Goal: Transaction & Acquisition: Purchase product/service

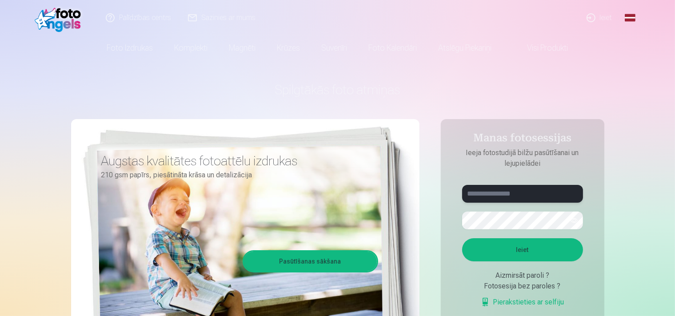
click at [524, 193] on input "text" at bounding box center [522, 194] width 121 height 18
type input "**********"
click at [543, 255] on button "Ieiet" at bounding box center [522, 249] width 121 height 23
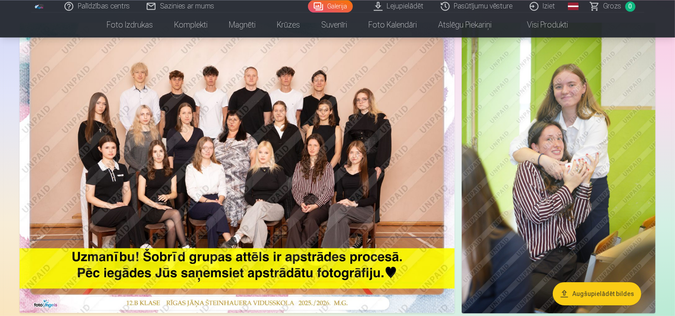
scroll to position [52, 0]
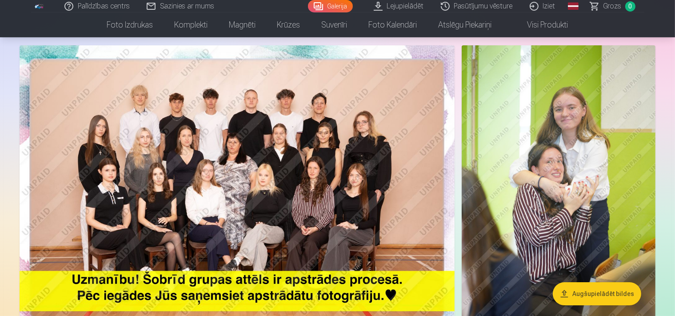
click at [674, 18] on nav "Foto izdrukas Augstas kvalitātes fotoattēlu izdrukas 210 gsm papīrs, piesātināt…" at bounding box center [337, 24] width 675 height 25
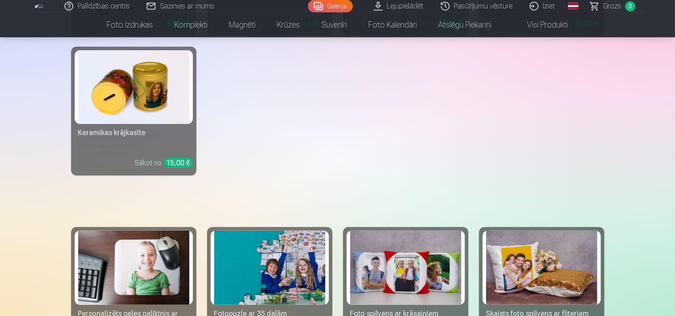
scroll to position [3715, 0]
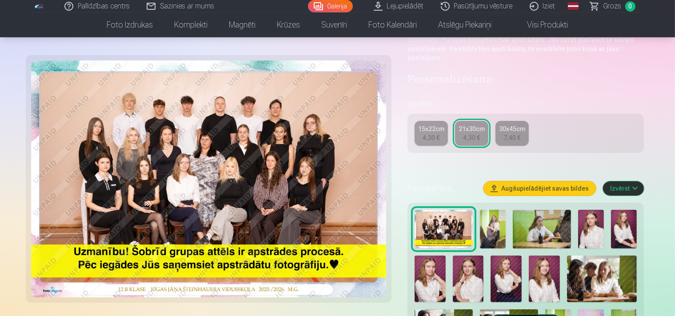
scroll to position [146, 0]
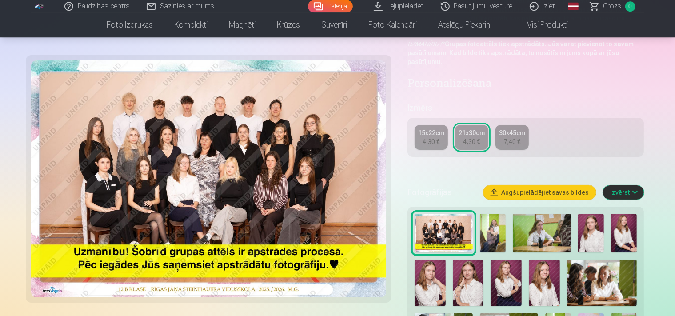
click at [441, 129] on link "15x22cm 4,30 €" at bounding box center [430, 137] width 33 height 25
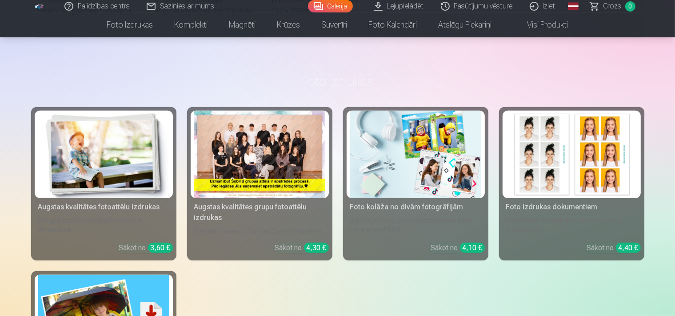
scroll to position [556, 0]
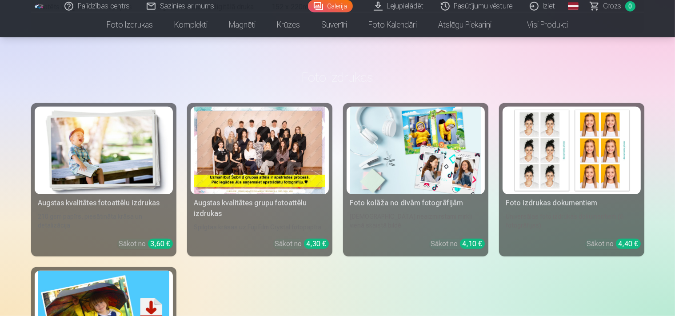
click at [96, 212] on link "Augstas kvalitātes fotoattēlu izdrukas 210 gsm papīrs, piesātināta krāsa un det…" at bounding box center [103, 179] width 145 height 153
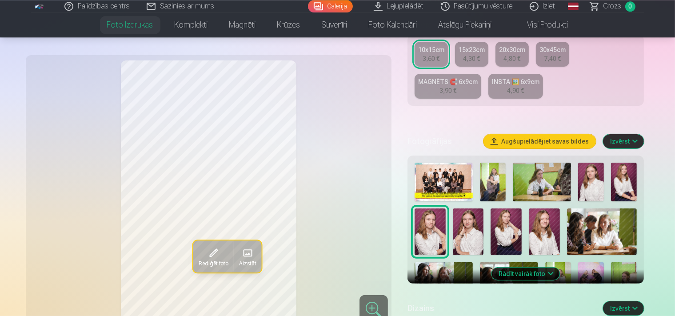
scroll to position [219, 0]
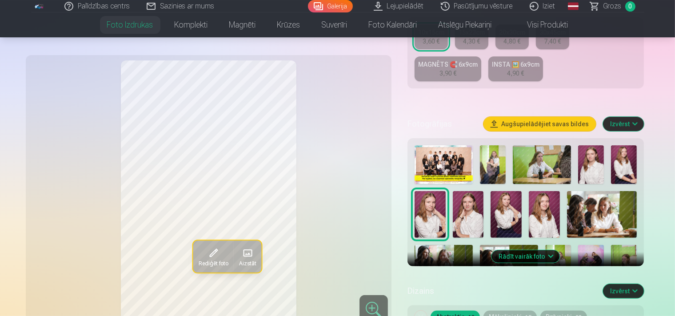
click at [529, 250] on button "Rādīt vairāk foto" at bounding box center [526, 256] width 68 height 12
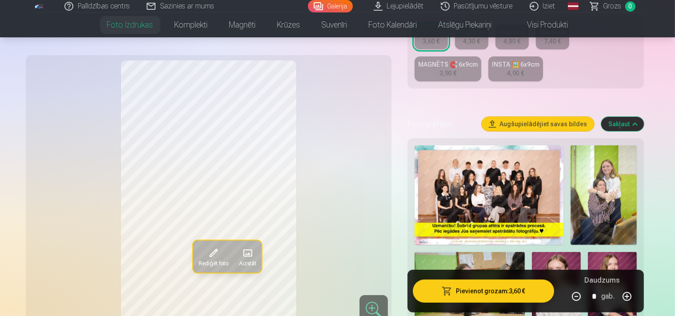
click at [632, 190] on img at bounding box center [603, 195] width 66 height 100
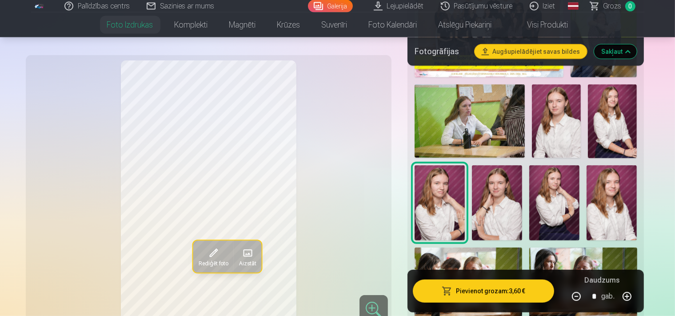
scroll to position [406, 0]
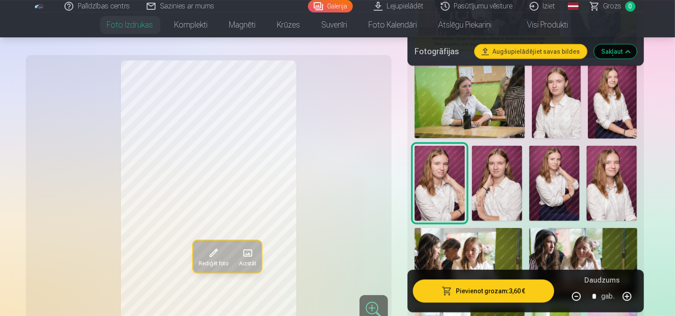
click at [586, 146] on img at bounding box center [611, 184] width 50 height 76
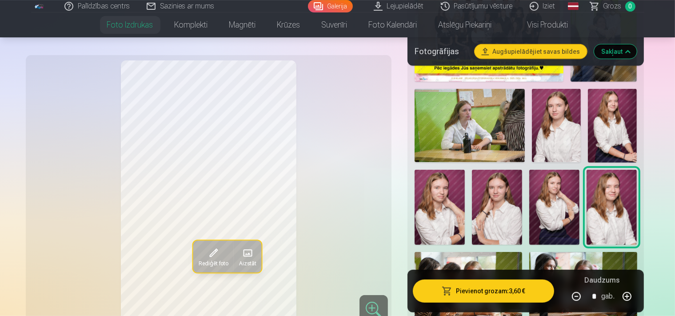
scroll to position [367, 0]
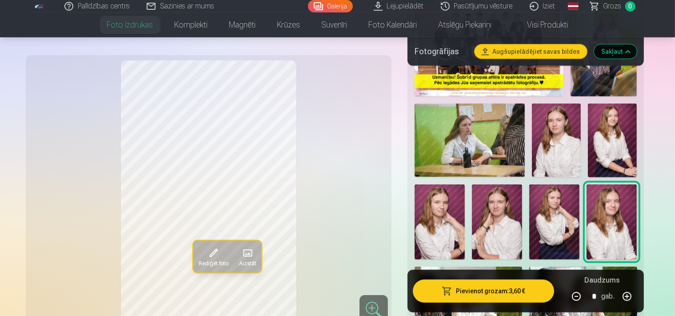
click at [548, 126] on img at bounding box center [556, 140] width 49 height 73
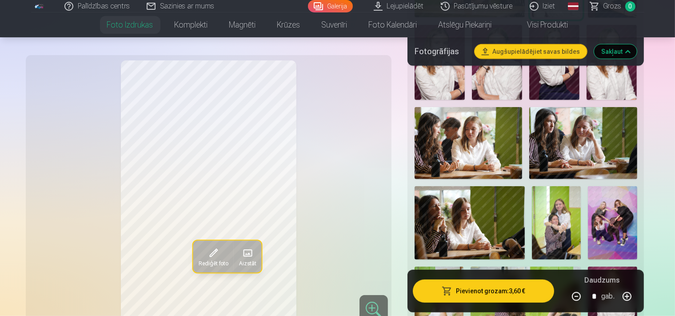
scroll to position [537, 0]
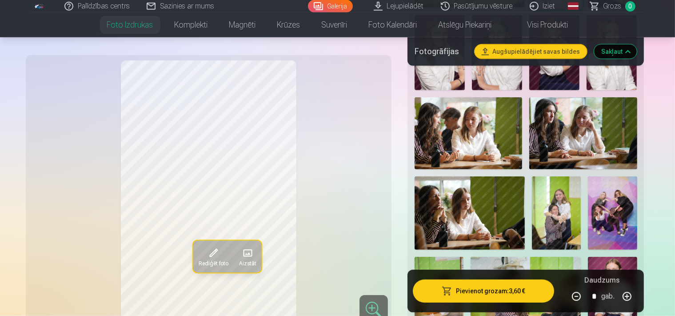
click at [588, 257] on img at bounding box center [612, 294] width 49 height 74
click at [588, 204] on img at bounding box center [612, 213] width 49 height 74
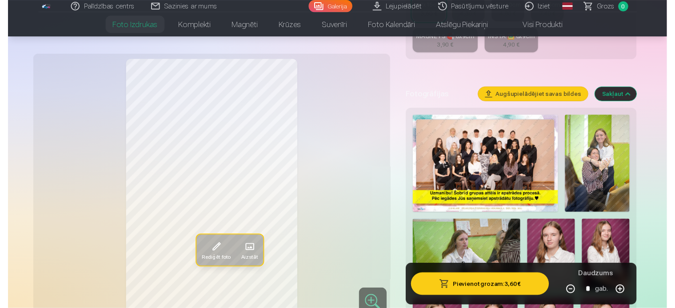
scroll to position [232, 0]
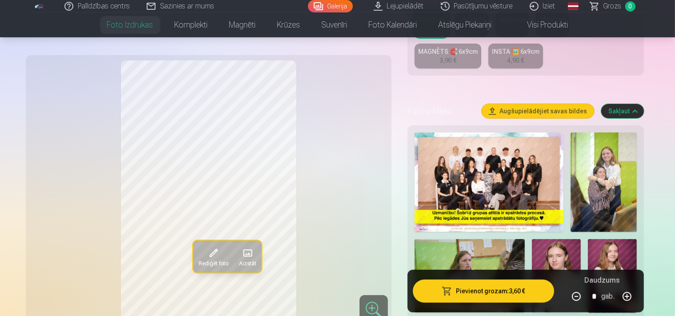
click at [518, 160] on img at bounding box center [488, 182] width 149 height 100
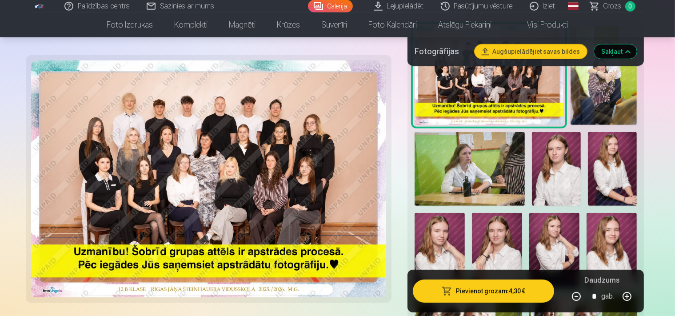
scroll to position [343, 0]
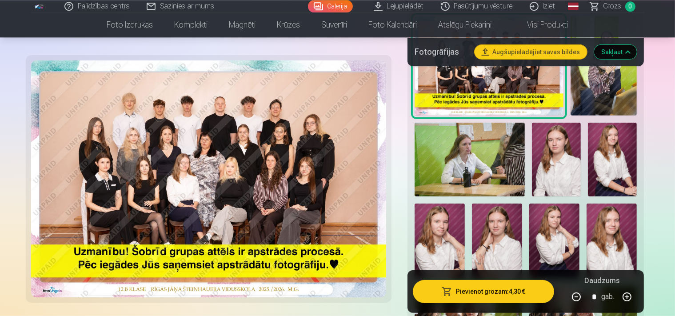
click at [532, 171] on img at bounding box center [556, 159] width 49 height 73
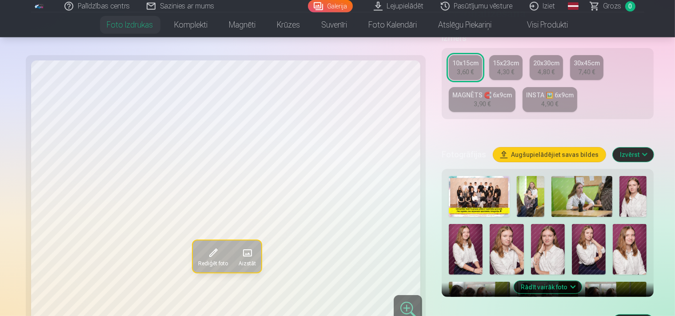
scroll to position [281, 0]
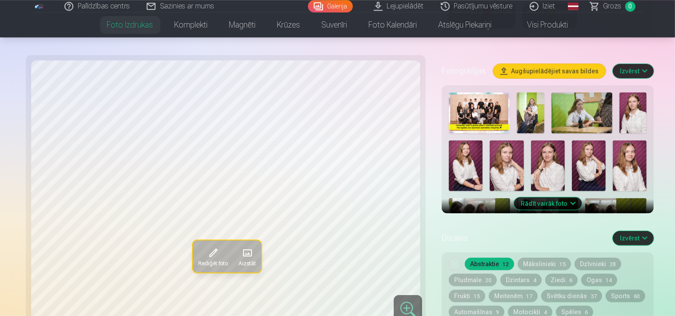
click at [619, 92] on img at bounding box center [632, 112] width 27 height 41
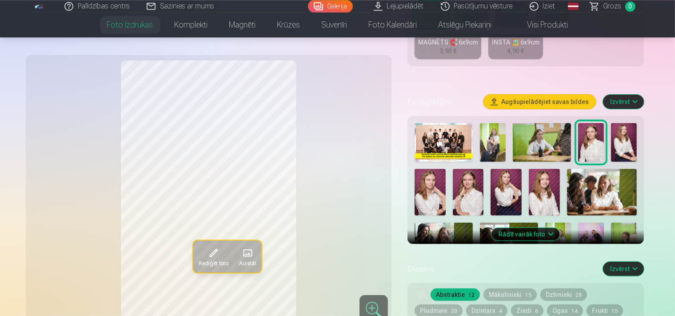
scroll to position [250, 0]
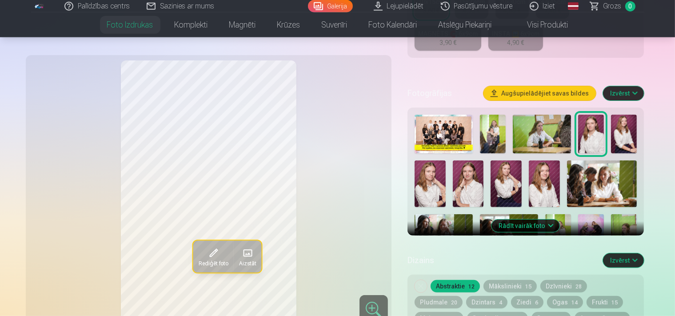
click at [546, 219] on button "Rādīt vairāk foto" at bounding box center [526, 225] width 68 height 12
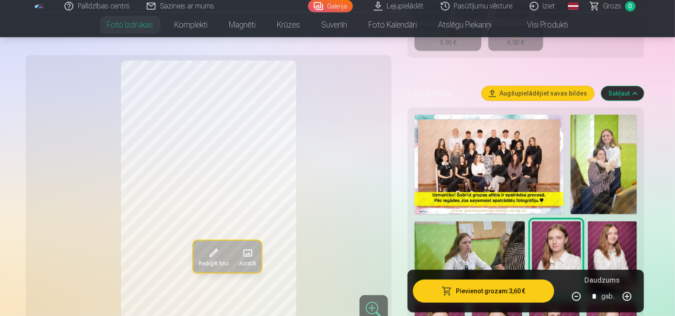
scroll to position [261, 0]
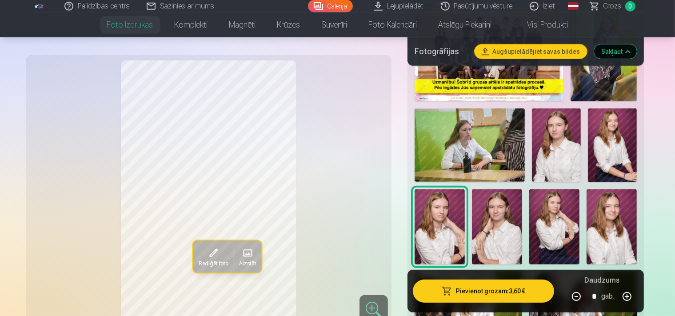
scroll to position [382, 0]
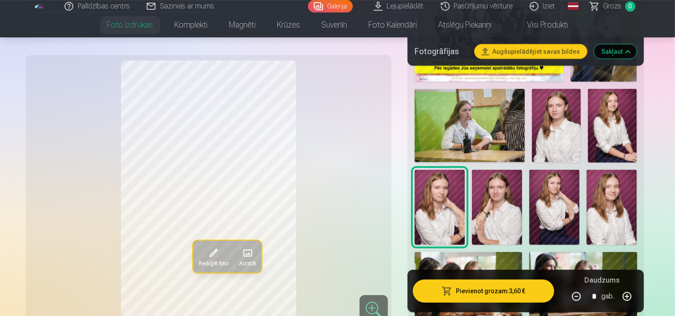
click at [522, 252] on img at bounding box center [468, 288] width 108 height 72
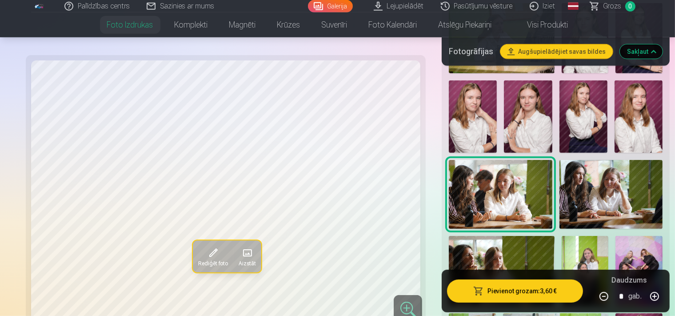
scroll to position [478, 0]
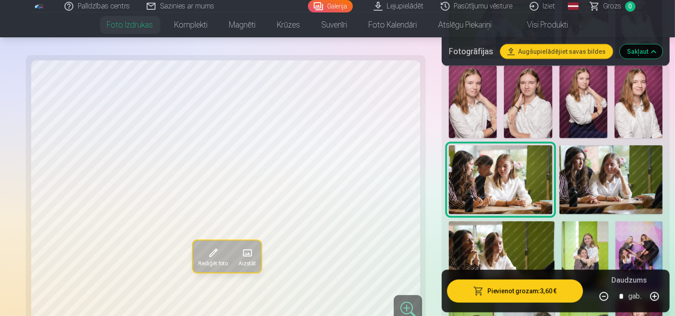
click at [559, 175] on img at bounding box center [611, 179] width 104 height 69
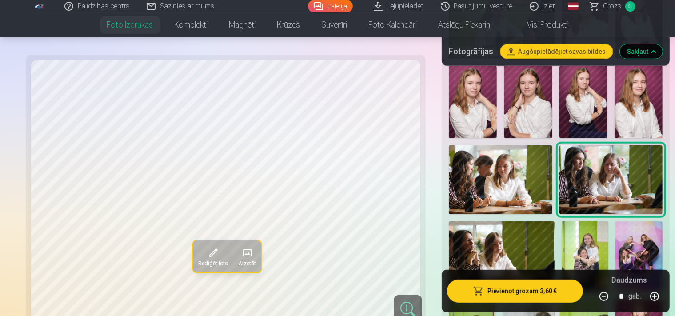
click at [554, 221] on img at bounding box center [502, 256] width 106 height 70
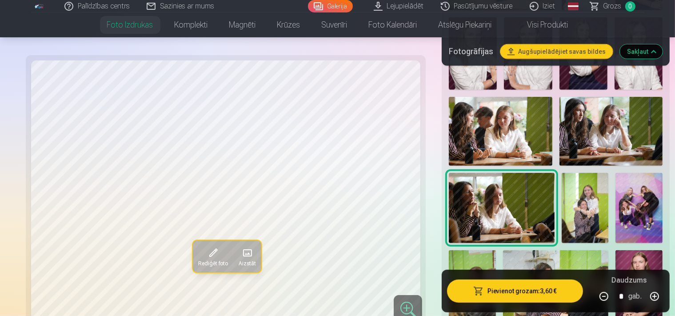
scroll to position [532, 0]
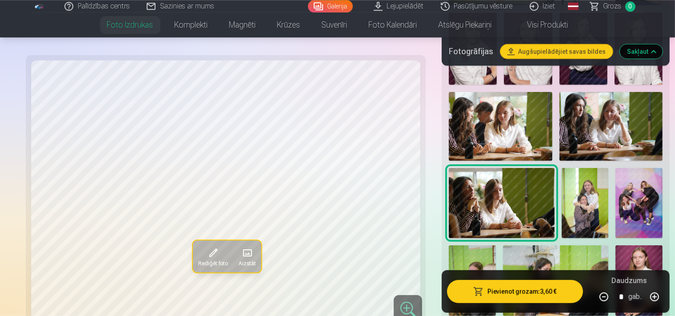
click at [562, 189] on img at bounding box center [585, 203] width 47 height 71
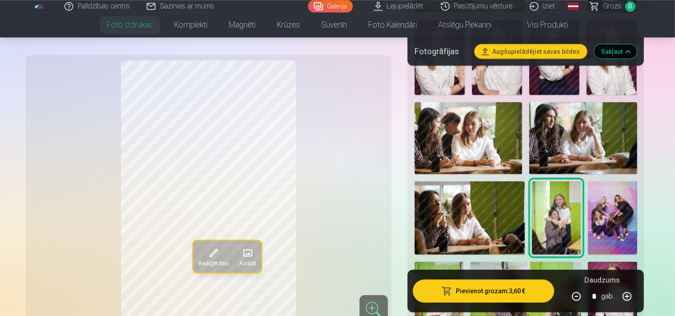
click at [463, 262] on div at bounding box center [438, 299] width 49 height 74
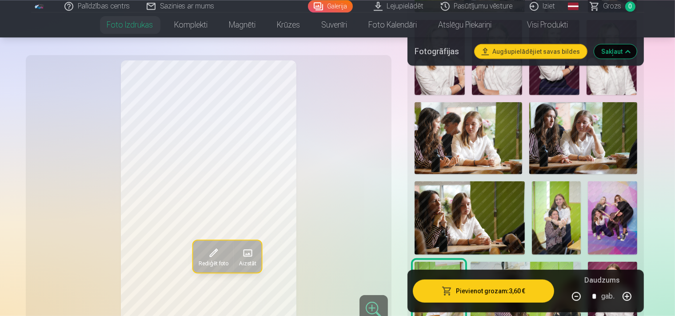
click at [588, 262] on img at bounding box center [612, 299] width 49 height 74
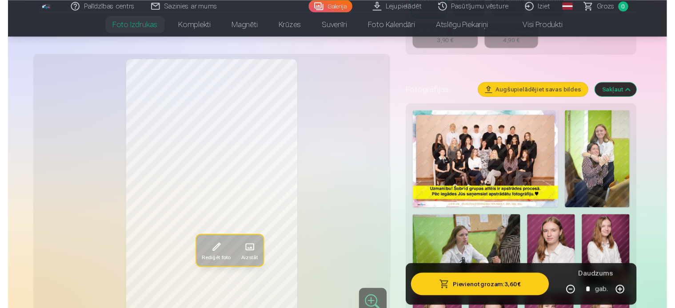
scroll to position [266, 0]
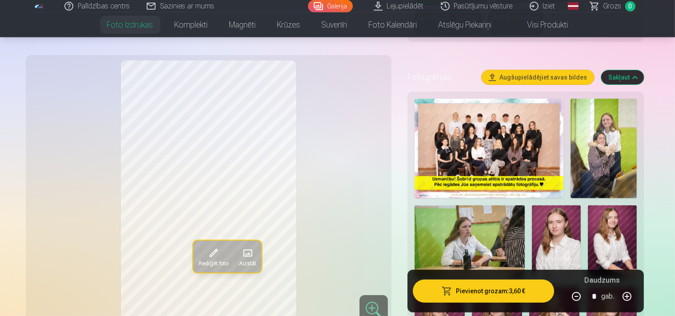
click at [520, 139] on img at bounding box center [488, 149] width 149 height 100
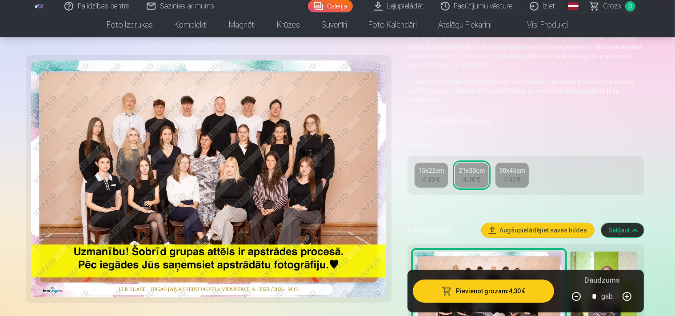
scroll to position [113, 0]
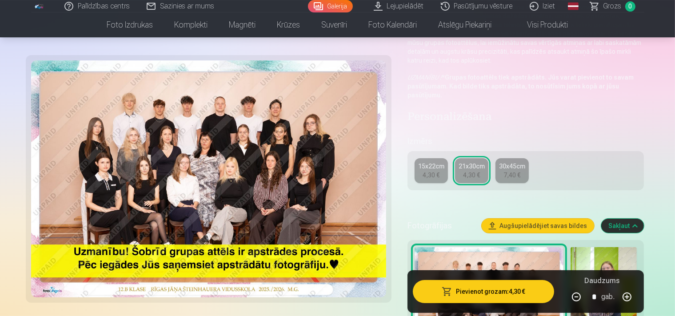
click at [288, 136] on img at bounding box center [208, 178] width 355 height 237
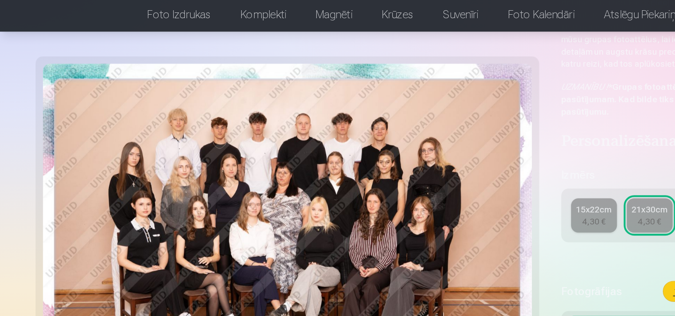
click at [192, 155] on img at bounding box center [208, 178] width 355 height 237
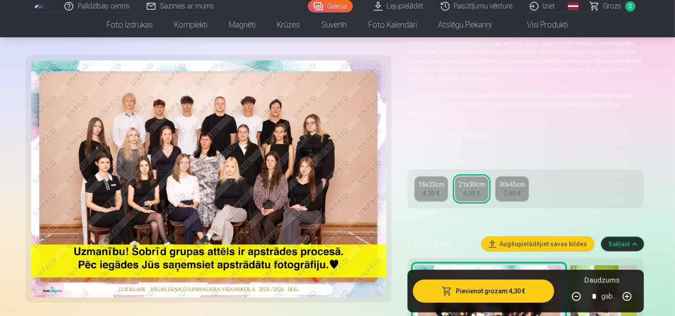
scroll to position [90, 0]
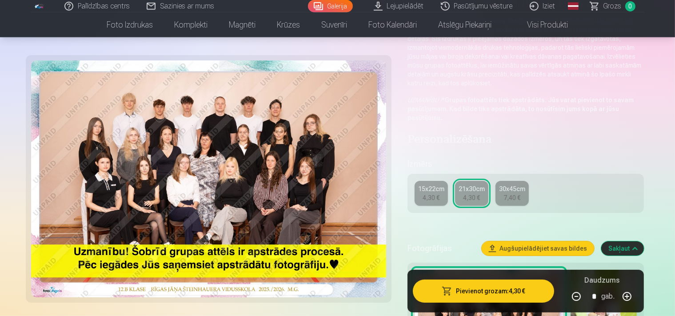
click at [286, 183] on img at bounding box center [208, 178] width 355 height 237
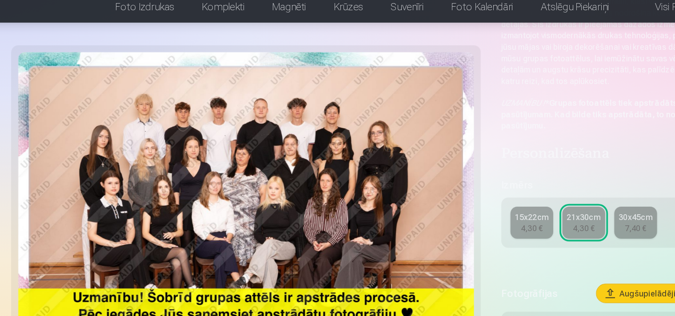
scroll to position [56, 0]
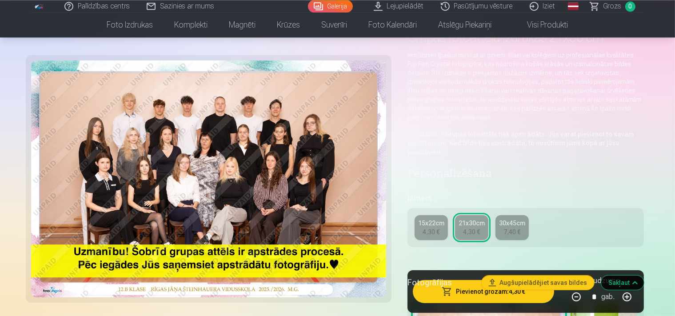
click at [428, 219] on div "15x22cm" at bounding box center [431, 223] width 26 height 9
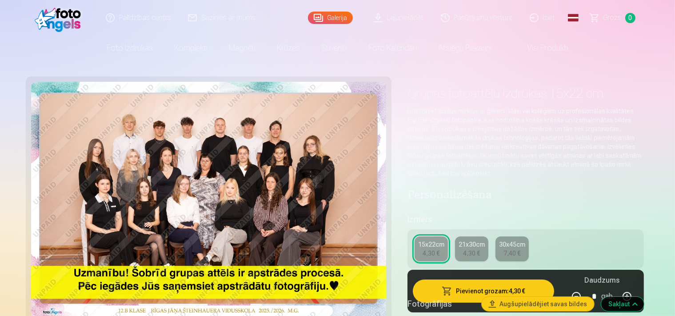
click at [458, 298] on h5 "Fotogrāfijas" at bounding box center [441, 304] width 68 height 12
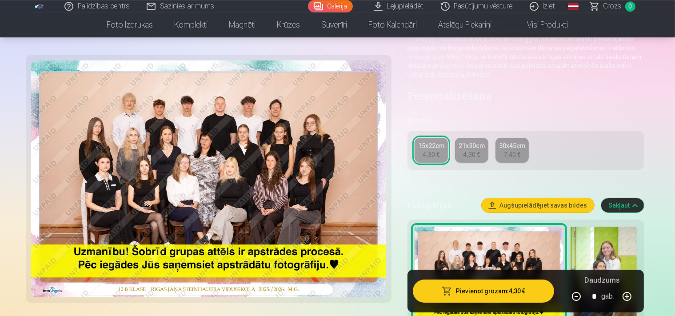
scroll to position [121, 0]
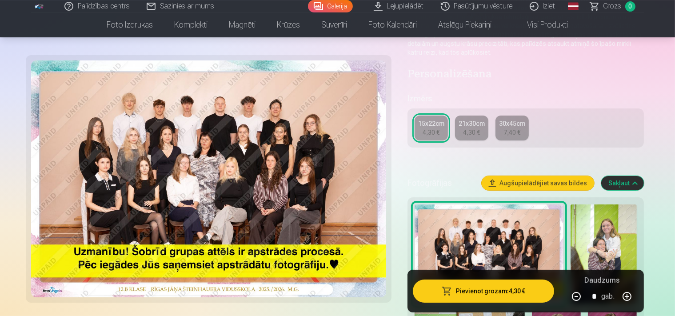
click at [484, 292] on button "Pievienot grozam : 4,30 €" at bounding box center [484, 290] width 142 height 23
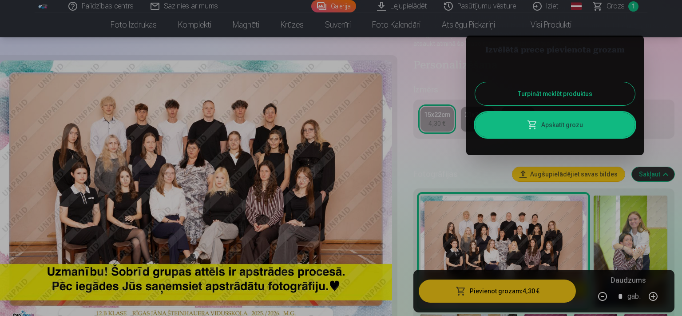
click at [615, 97] on button "Turpināt meklēt produktus" at bounding box center [555, 93] width 160 height 23
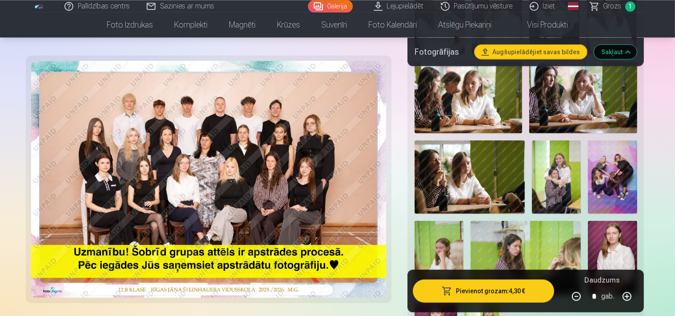
scroll to position [543, 0]
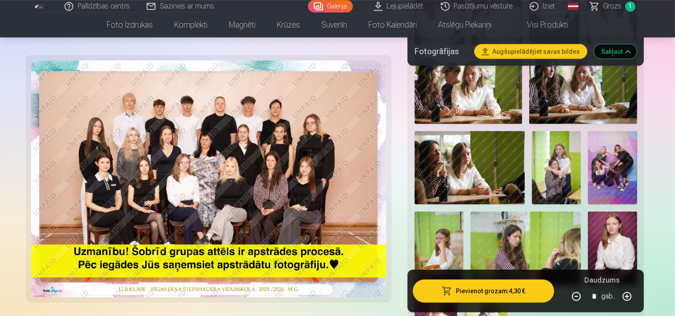
click at [588, 160] on img at bounding box center [612, 168] width 49 height 74
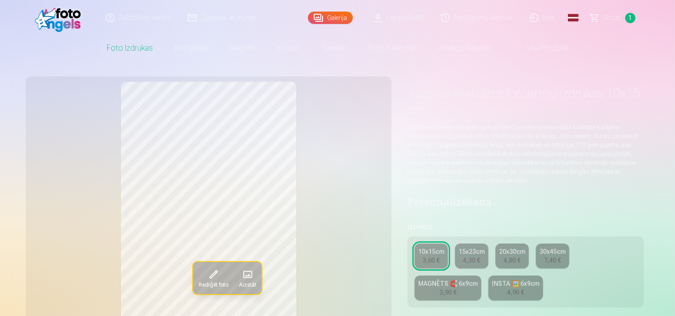
drag, startPoint x: 682, startPoint y: 3, endPoint x: 681, endPoint y: 14, distance: 11.6
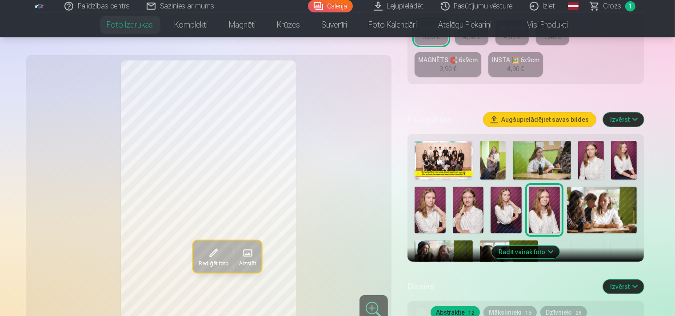
scroll to position [215, 0]
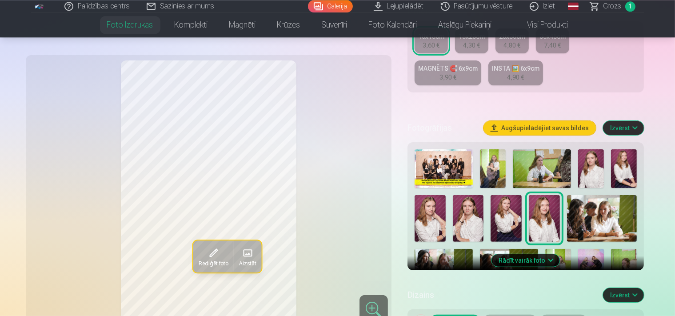
click at [546, 254] on button "Rādīt vairāk foto" at bounding box center [526, 260] width 68 height 12
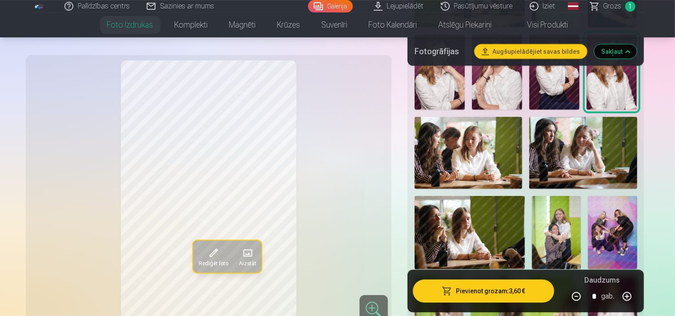
scroll to position [537, 0]
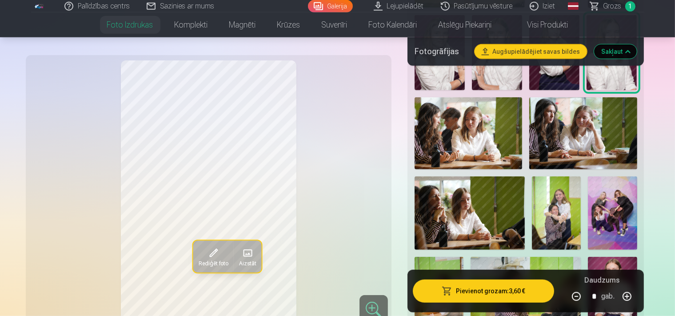
click at [588, 176] on img at bounding box center [612, 213] width 49 height 74
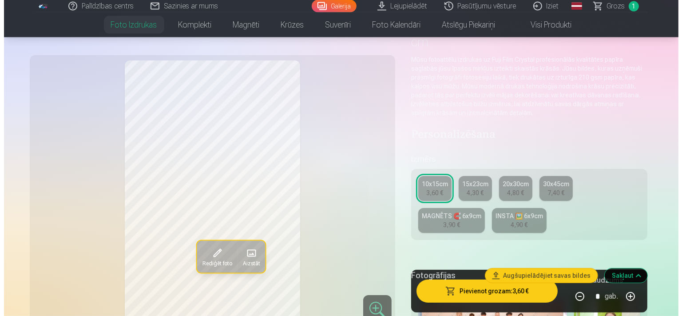
scroll to position [87, 0]
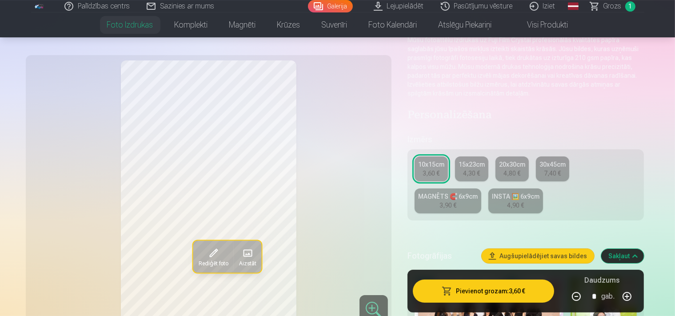
click at [493, 293] on button "Pievienot grozam : 3,60 €" at bounding box center [484, 290] width 142 height 23
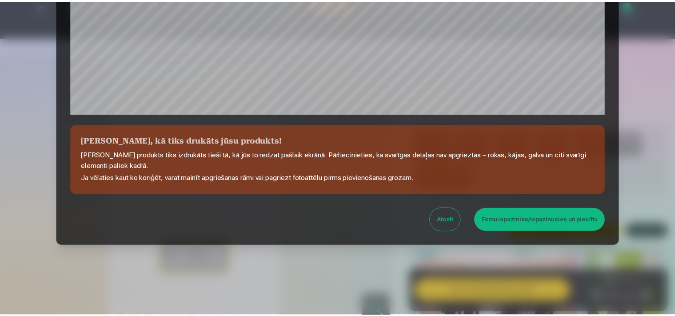
scroll to position [323, 0]
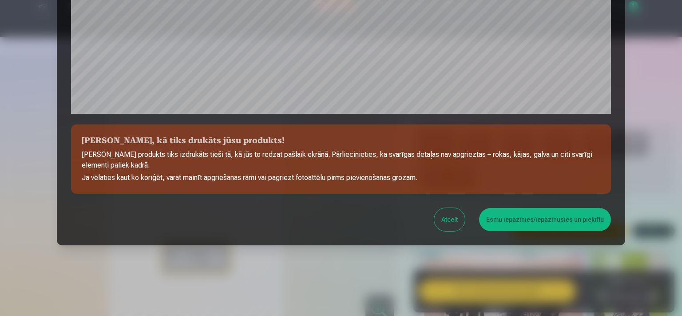
click at [516, 219] on button "Esmu iepazinies/iepazinusies un piekrītu" at bounding box center [545, 219] width 132 height 23
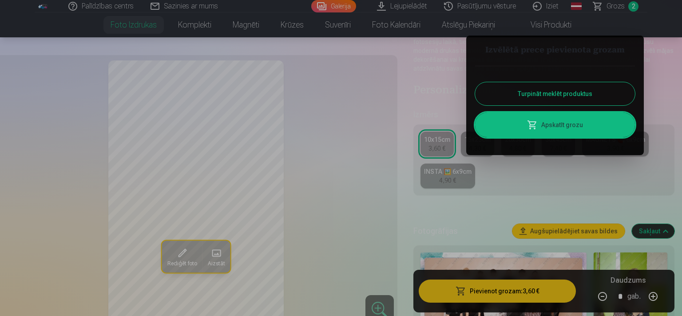
click at [570, 90] on button "Turpināt meklēt produktus" at bounding box center [555, 93] width 160 height 23
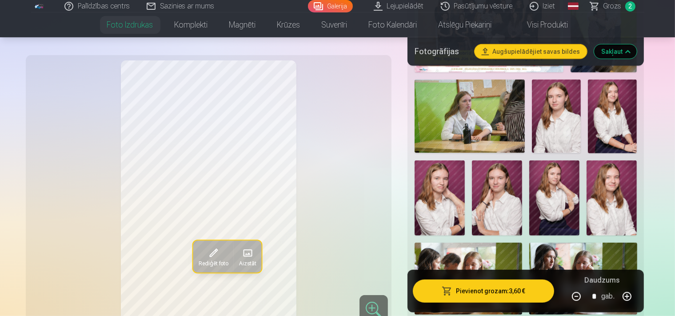
scroll to position [406, 0]
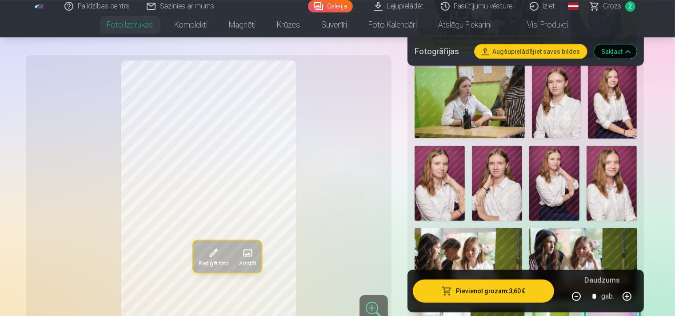
click at [472, 169] on img at bounding box center [497, 184] width 50 height 76
click at [539, 100] on img at bounding box center [556, 101] width 49 height 73
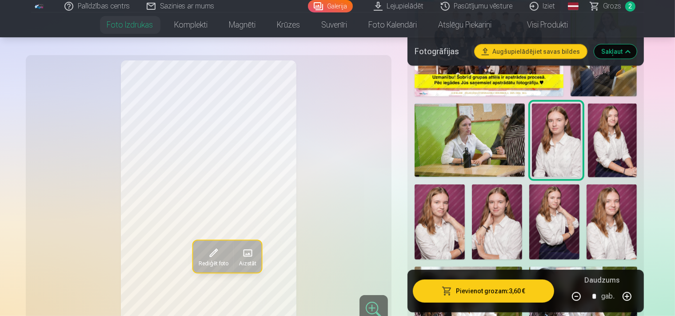
click at [594, 129] on img at bounding box center [612, 141] width 49 height 74
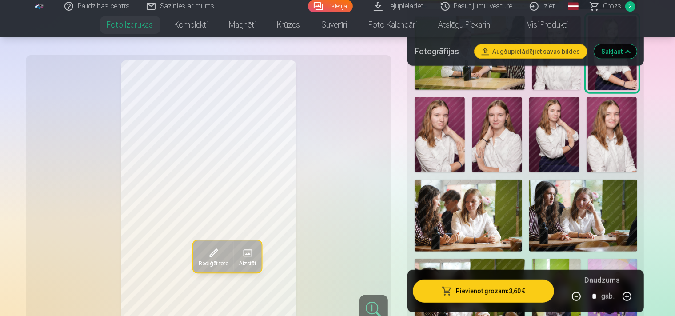
scroll to position [459, 0]
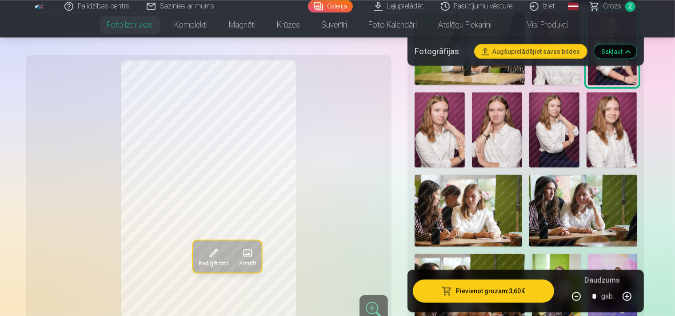
click at [522, 107] on div at bounding box center [526, 191] width 230 height 581
click at [529, 109] on img at bounding box center [554, 130] width 50 height 76
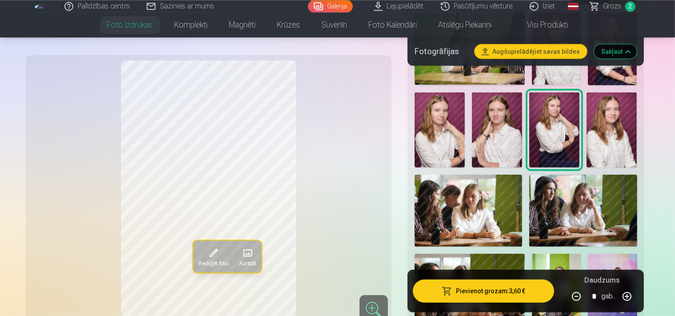
click at [472, 114] on img at bounding box center [497, 130] width 50 height 76
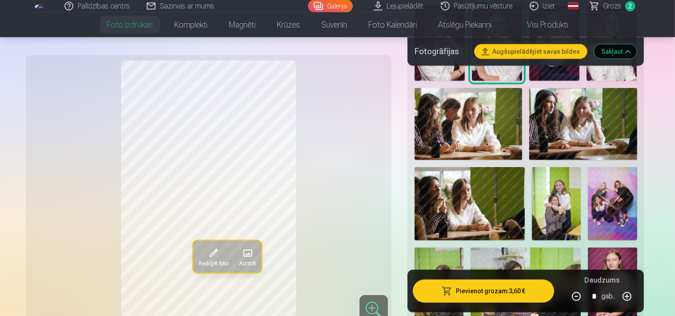
scroll to position [551, 0]
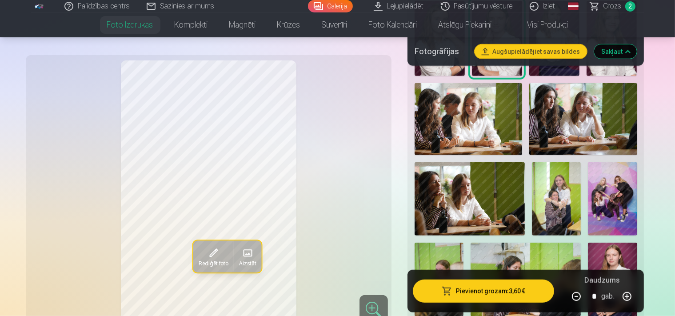
click at [588, 243] on img at bounding box center [612, 280] width 49 height 74
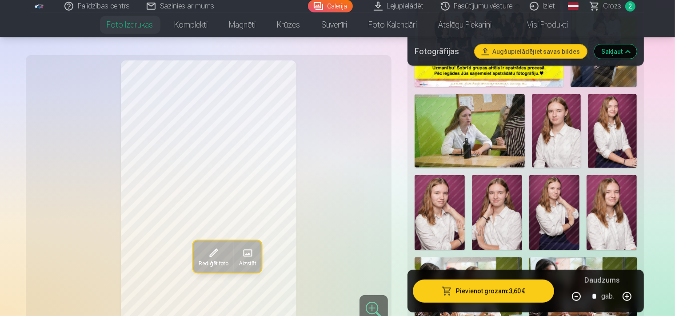
scroll to position [387, 0]
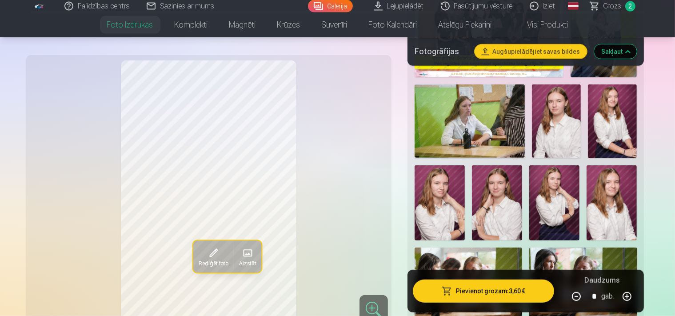
click at [522, 247] on img at bounding box center [468, 283] width 108 height 72
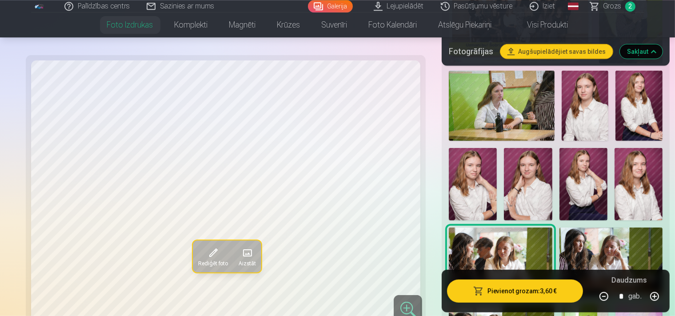
scroll to position [401, 0]
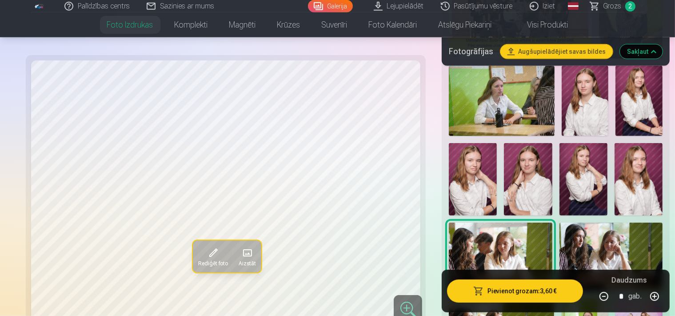
click at [559, 223] on img at bounding box center [611, 257] width 104 height 69
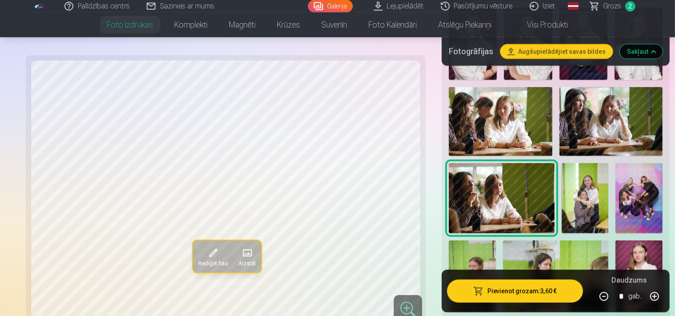
scroll to position [546, 0]
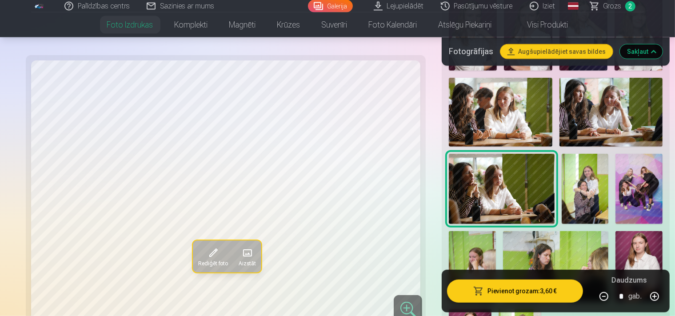
click at [562, 170] on img at bounding box center [585, 189] width 47 height 71
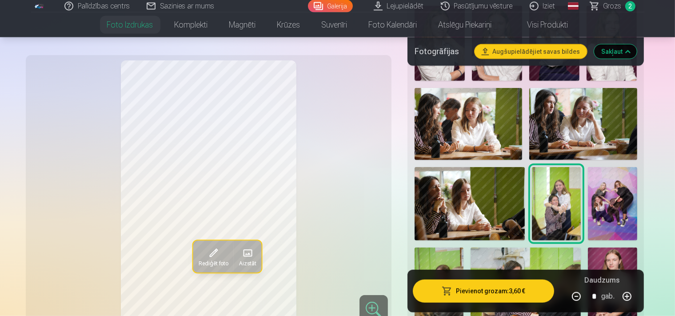
click at [463, 247] on img at bounding box center [438, 284] width 49 height 74
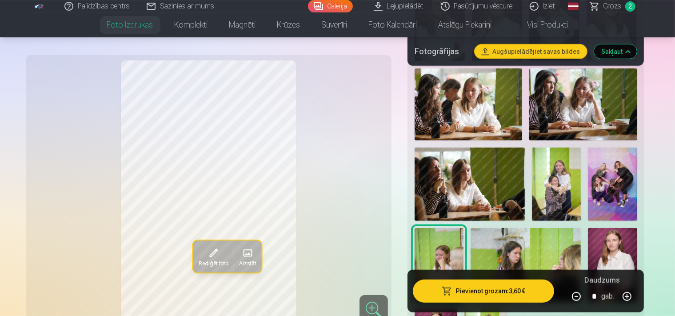
scroll to position [580, 0]
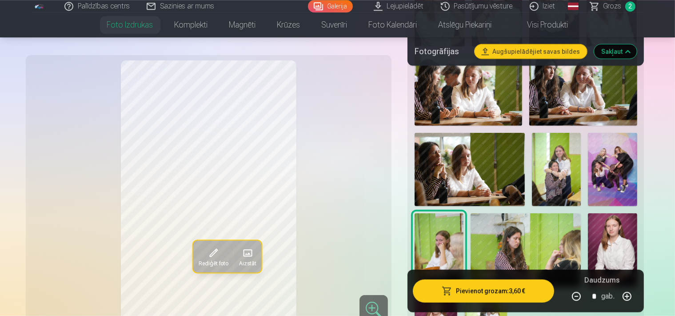
click at [588, 223] on img at bounding box center [612, 250] width 49 height 74
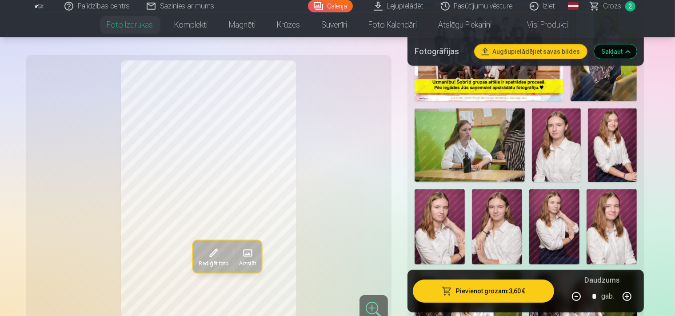
scroll to position [358, 0]
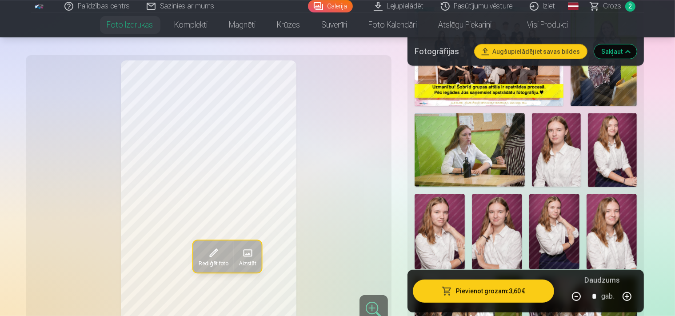
click at [532, 135] on img at bounding box center [556, 149] width 49 height 73
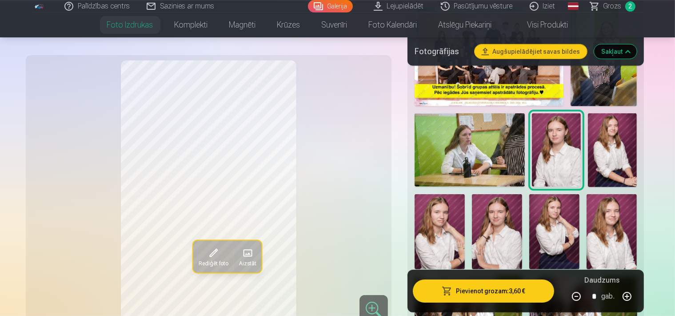
click at [592, 141] on img at bounding box center [612, 150] width 49 height 74
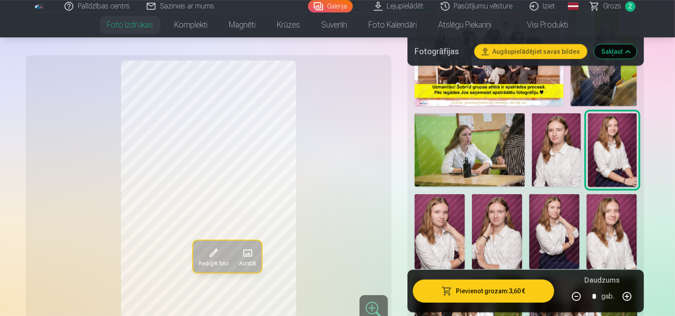
click at [465, 194] on img at bounding box center [439, 232] width 50 height 76
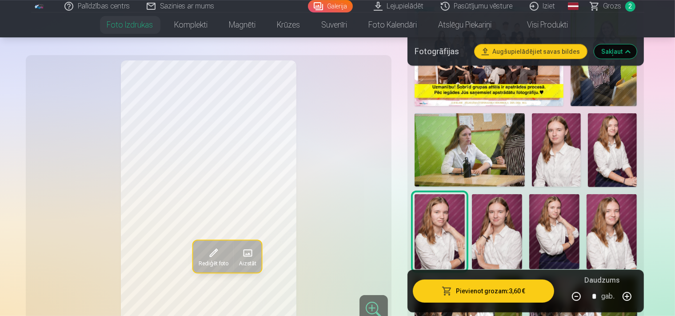
click at [442, 139] on img at bounding box center [469, 149] width 110 height 73
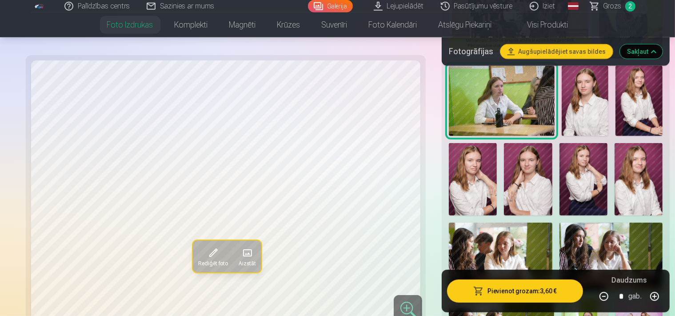
scroll to position [411, 0]
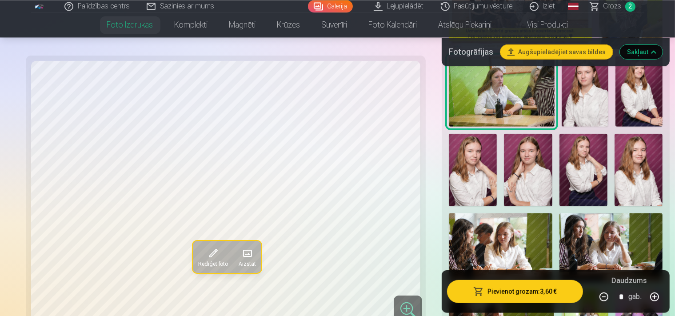
click at [552, 213] on img at bounding box center [501, 247] width 104 height 69
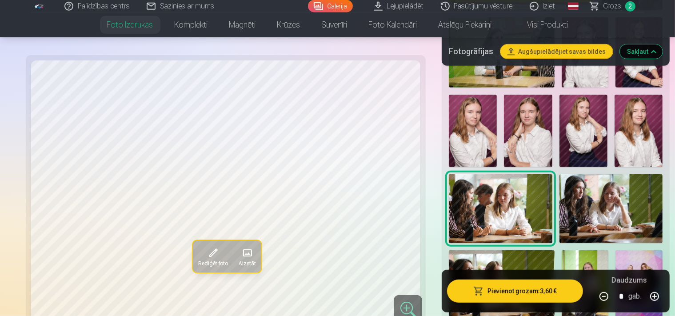
scroll to position [454, 0]
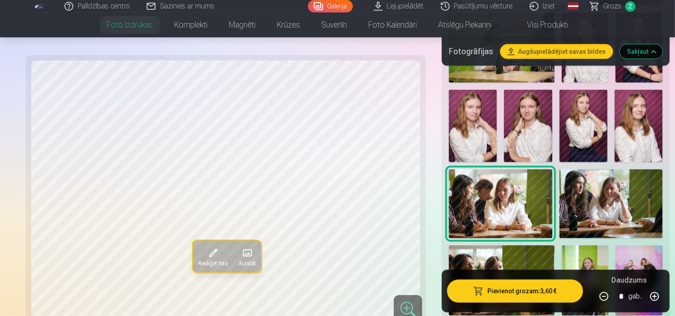
click at [559, 194] on img at bounding box center [611, 203] width 104 height 69
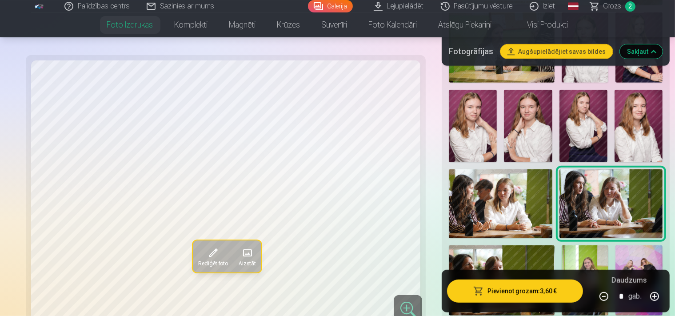
click at [554, 245] on img at bounding box center [502, 280] width 106 height 70
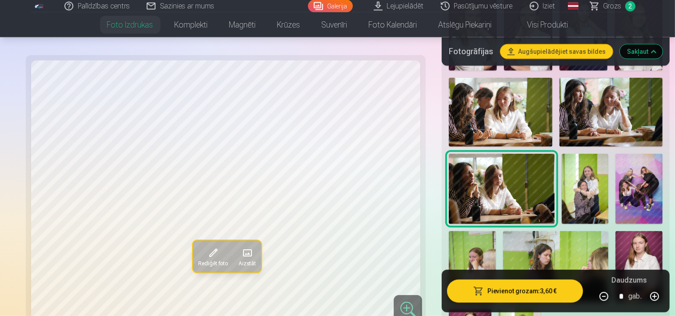
scroll to position [556, 0]
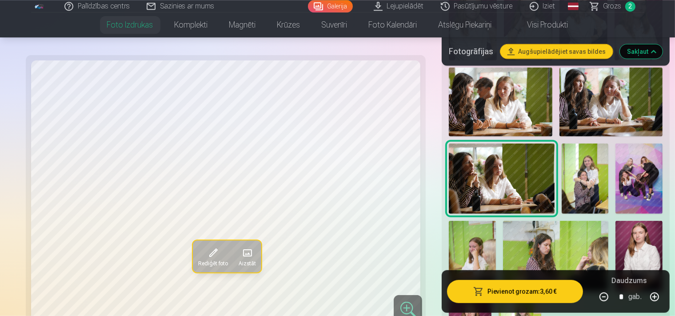
click at [562, 163] on img at bounding box center [585, 178] width 47 height 71
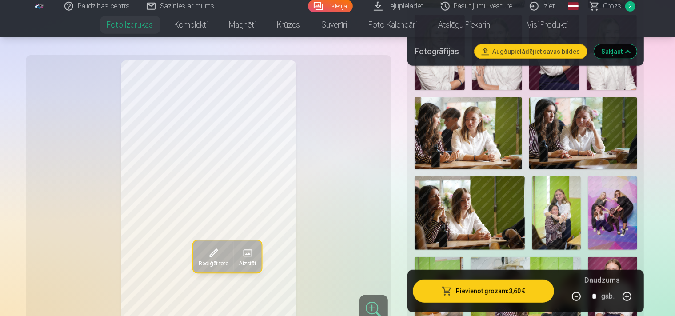
scroll to position [532, 0]
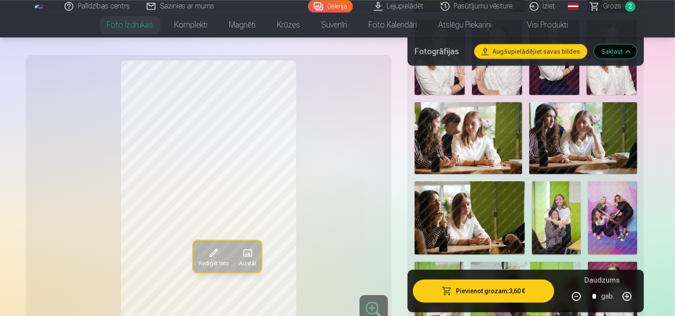
click at [525, 181] on img at bounding box center [469, 217] width 110 height 73
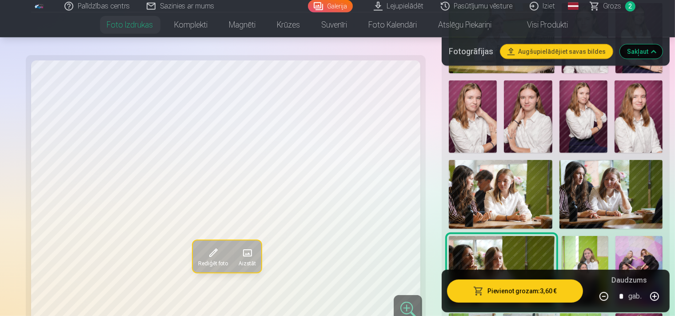
scroll to position [454, 0]
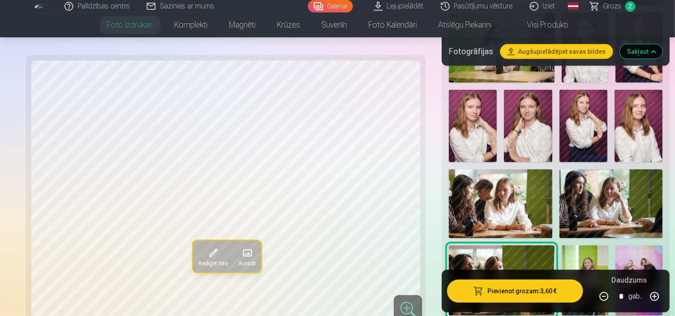
click at [559, 179] on img at bounding box center [611, 203] width 104 height 69
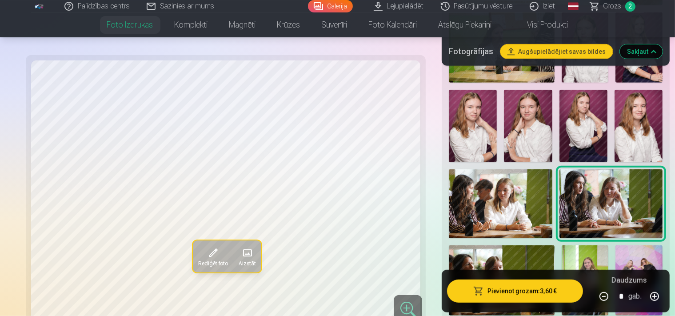
click at [552, 169] on img at bounding box center [501, 203] width 104 height 69
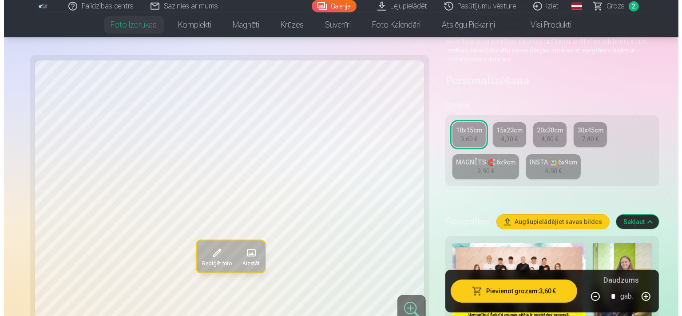
scroll to position [121, 0]
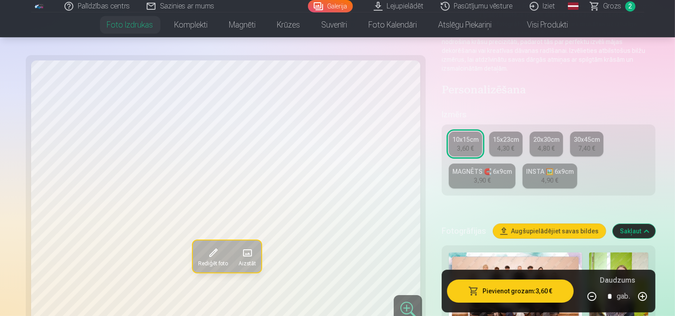
click at [509, 295] on button "Pievienot grozam : 3,60 €" at bounding box center [510, 290] width 127 height 23
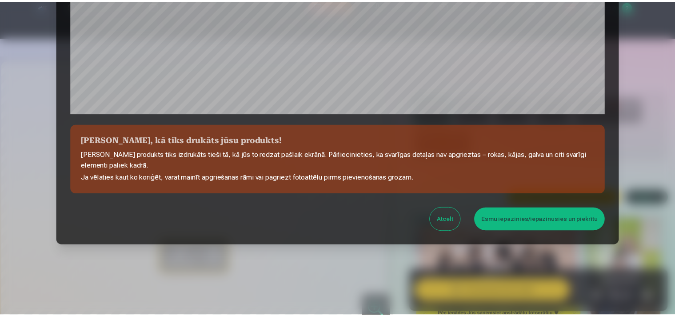
scroll to position [323, 0]
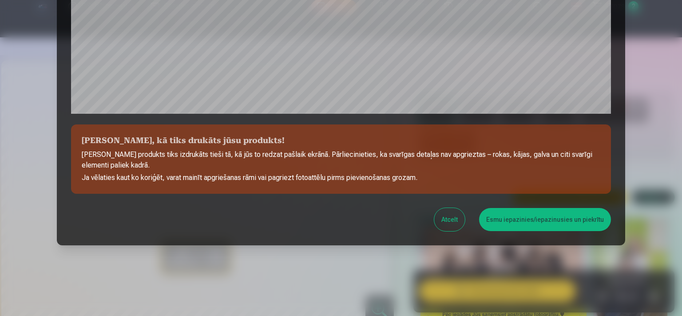
click at [572, 218] on button "Esmu iepazinies/iepazinusies un piekrītu" at bounding box center [545, 219] width 132 height 23
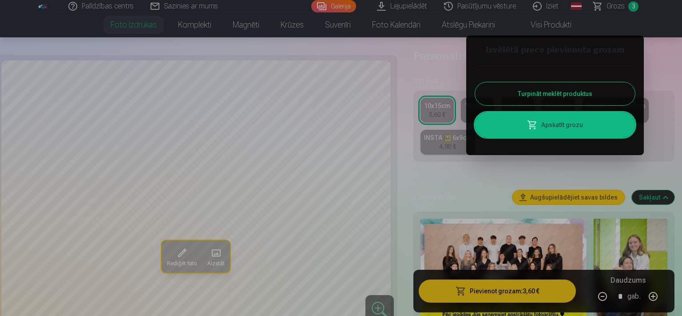
click at [575, 98] on button "Turpināt meklēt produktus" at bounding box center [555, 93] width 160 height 23
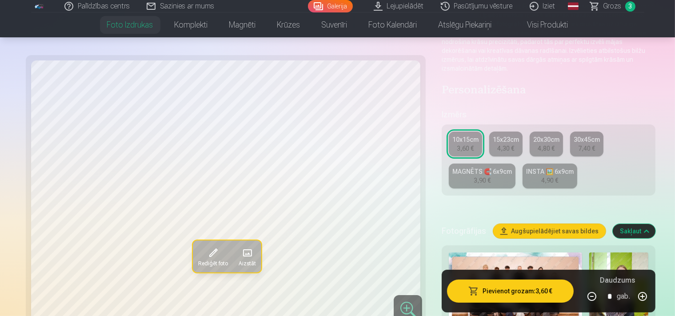
click at [618, 6] on span "Grozs" at bounding box center [612, 6] width 18 height 11
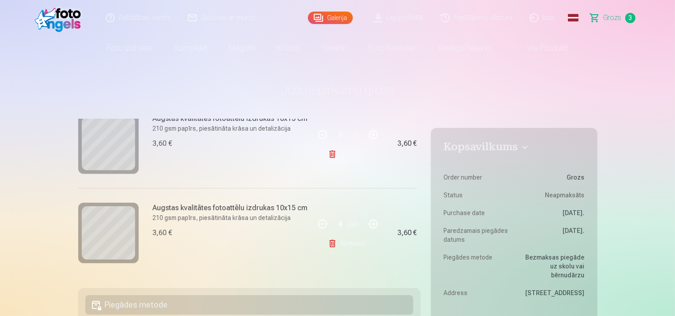
scroll to position [225, 0]
click at [337, 235] on link "Noņemt" at bounding box center [348, 244] width 40 height 18
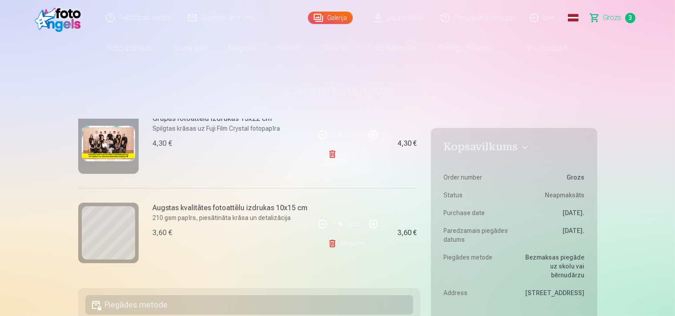
scroll to position [136, 0]
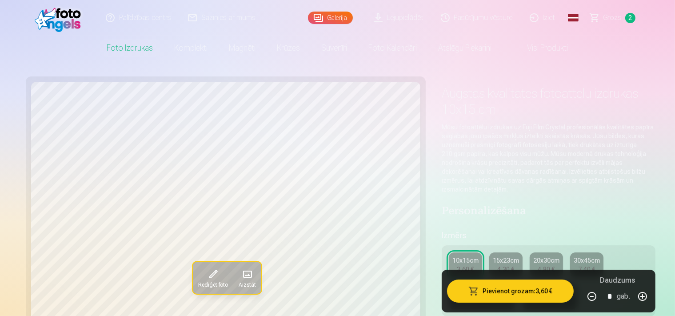
click at [198, 285] on span "Rediģēt foto" at bounding box center [213, 284] width 30 height 7
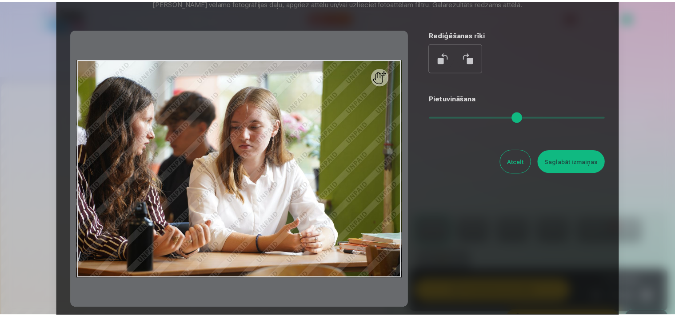
scroll to position [83, 0]
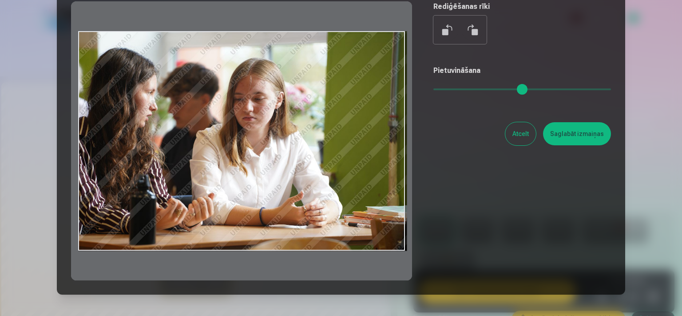
drag, startPoint x: 74, startPoint y: 153, endPoint x: 124, endPoint y: 150, distance: 49.4
click at [124, 150] on div at bounding box center [241, 140] width 341 height 279
drag, startPoint x: 103, startPoint y: 166, endPoint x: 140, endPoint y: 166, distance: 37.3
click at [140, 166] on div at bounding box center [241, 140] width 341 height 279
click at [447, 92] on div "Pietuvināšana" at bounding box center [523, 83] width 178 height 36
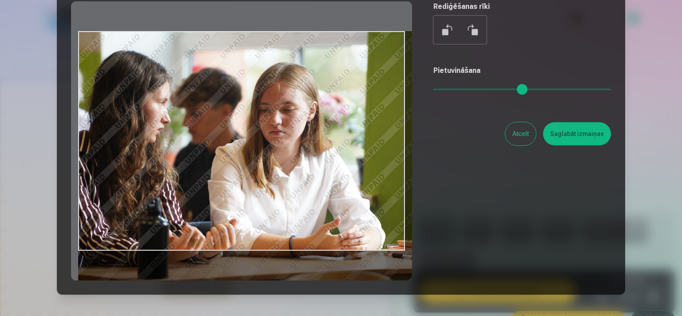
click at [447, 90] on input "range" at bounding box center [523, 89] width 178 height 2
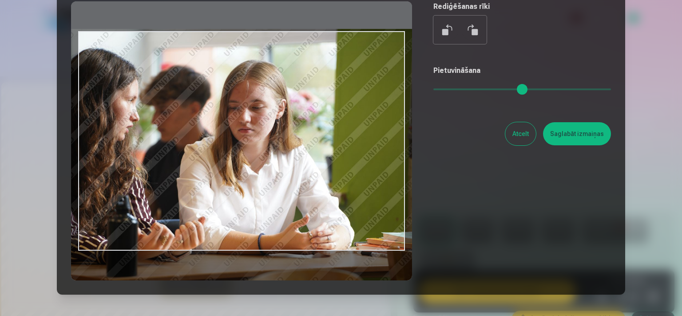
drag, startPoint x: 323, startPoint y: 129, endPoint x: 292, endPoint y: 127, distance: 31.6
click at [292, 127] on div at bounding box center [241, 140] width 341 height 279
click at [478, 91] on div "Pietuvināšana" at bounding box center [523, 83] width 178 height 36
click at [494, 87] on div "Pietuvināšana" at bounding box center [523, 83] width 178 height 36
click at [489, 88] on div "Pietuvināšana" at bounding box center [523, 83] width 178 height 36
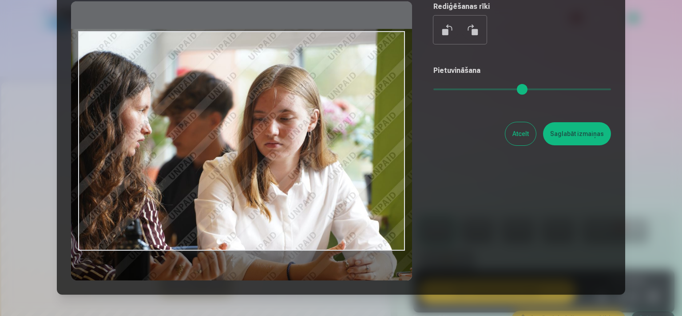
drag, startPoint x: 447, startPoint y: 93, endPoint x: 461, endPoint y: 92, distance: 13.8
click at [461, 90] on input "range" at bounding box center [523, 89] width 178 height 2
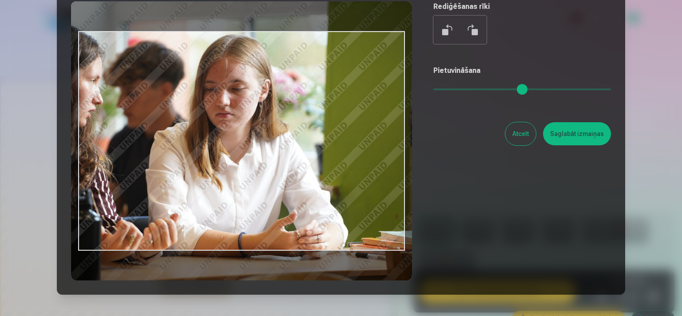
drag, startPoint x: 345, startPoint y: 118, endPoint x: 297, endPoint y: 89, distance: 55.6
click at [297, 89] on div at bounding box center [241, 140] width 341 height 279
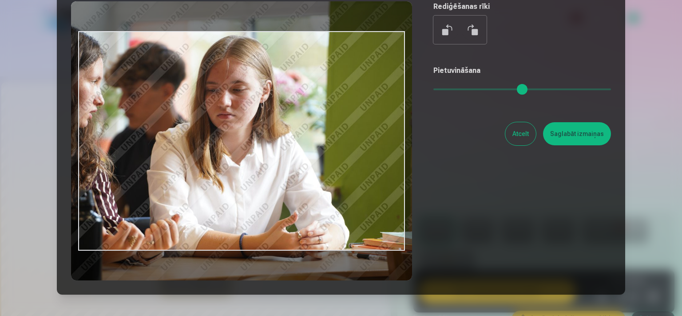
click at [466, 33] on button at bounding box center [472, 29] width 21 height 21
type input "*"
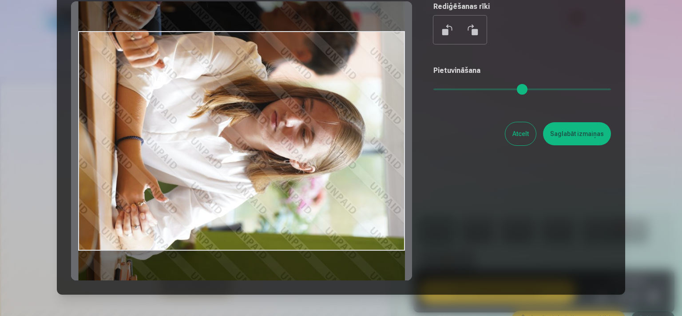
drag, startPoint x: 291, startPoint y: 159, endPoint x: 275, endPoint y: 129, distance: 34.2
click at [275, 129] on div at bounding box center [241, 140] width 341 height 279
click at [439, 33] on button at bounding box center [447, 29] width 21 height 21
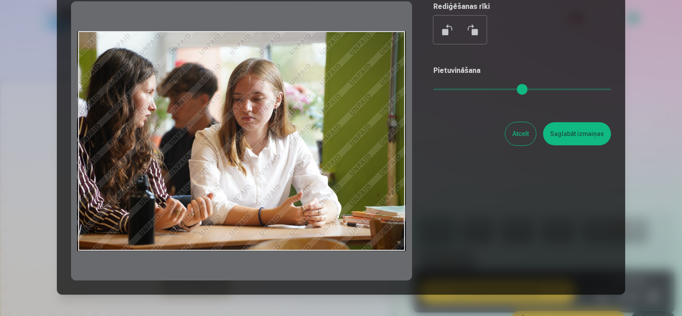
click at [512, 133] on button "Atcelt" at bounding box center [521, 133] width 31 height 23
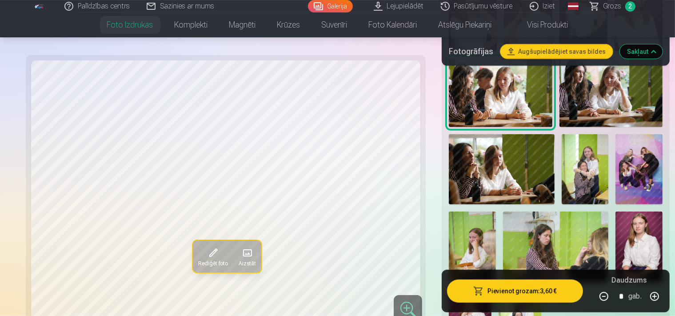
scroll to position [561, 0]
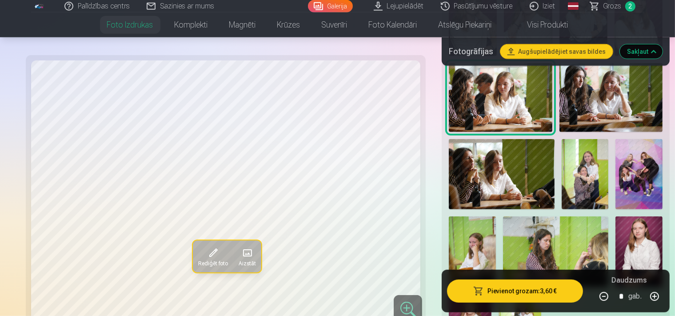
click at [496, 216] on img at bounding box center [472, 251] width 47 height 71
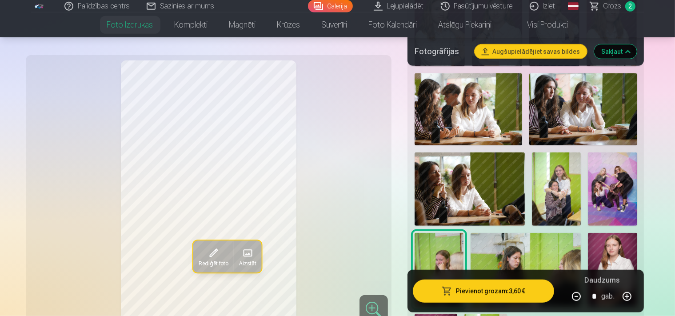
click at [581, 233] on img at bounding box center [525, 269] width 110 height 73
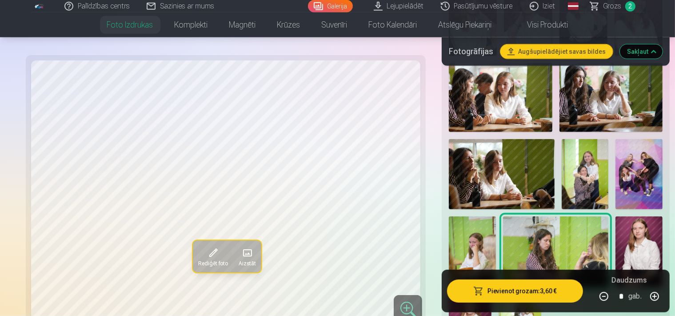
click at [496, 216] on img at bounding box center [472, 251] width 47 height 71
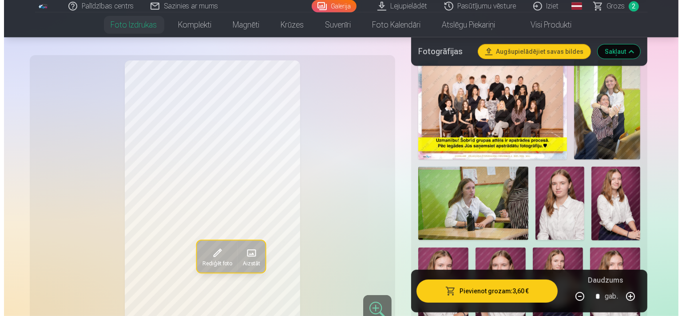
scroll to position [300, 0]
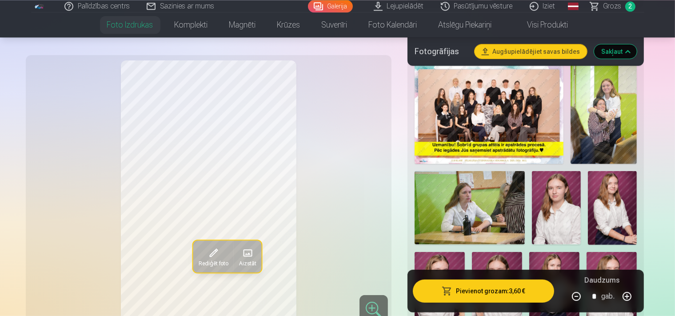
click at [470, 193] on img at bounding box center [469, 207] width 110 height 73
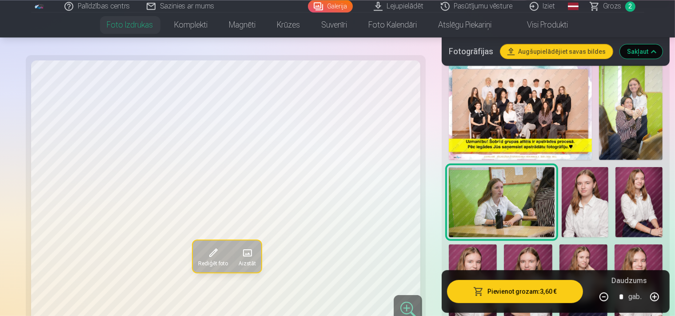
click at [193, 259] on button "Rediģēt foto" at bounding box center [213, 256] width 40 height 32
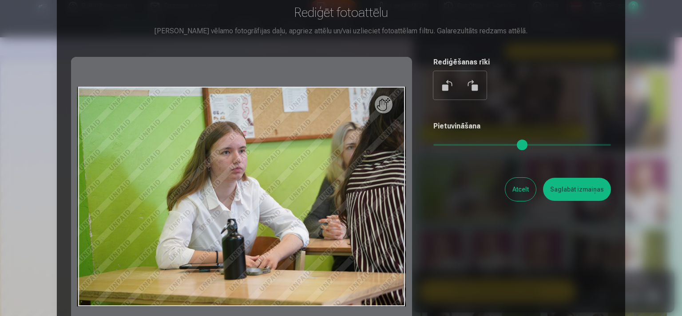
scroll to position [55, 0]
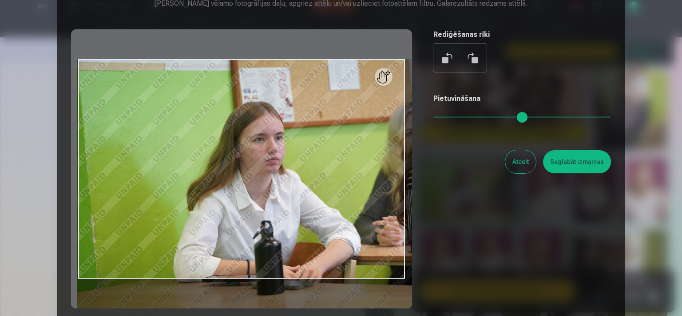
drag, startPoint x: 437, startPoint y: 115, endPoint x: 453, endPoint y: 119, distance: 15.9
click at [453, 118] on input "range" at bounding box center [523, 117] width 178 height 2
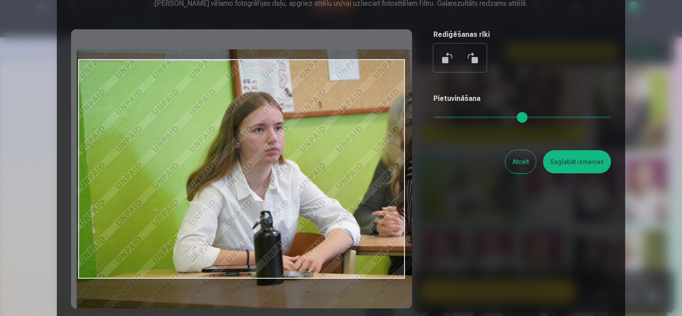
drag, startPoint x: 325, startPoint y: 163, endPoint x: 324, endPoint y: 153, distance: 9.3
click at [324, 153] on div at bounding box center [241, 168] width 341 height 279
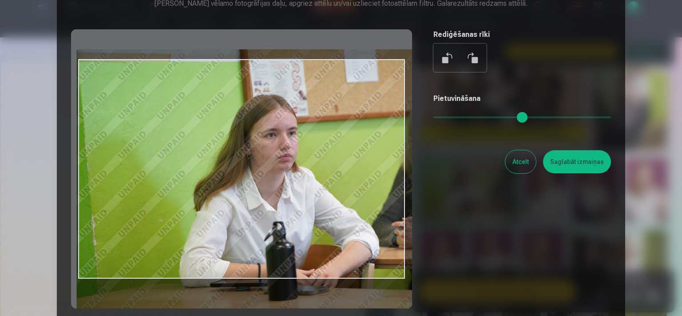
drag, startPoint x: 452, startPoint y: 119, endPoint x: 460, endPoint y: 120, distance: 7.6
click at [460, 118] on input "range" at bounding box center [523, 117] width 178 height 2
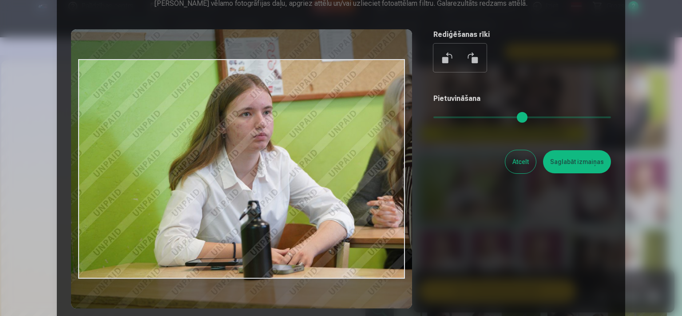
drag, startPoint x: 339, startPoint y: 158, endPoint x: 315, endPoint y: 139, distance: 30.7
click at [315, 139] on div at bounding box center [241, 168] width 341 height 279
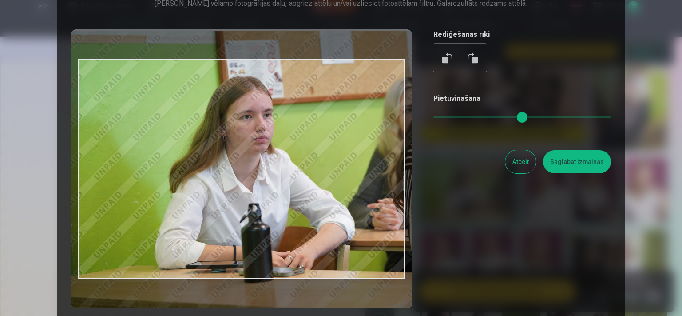
click at [466, 61] on button at bounding box center [472, 57] width 21 height 21
type input "*"
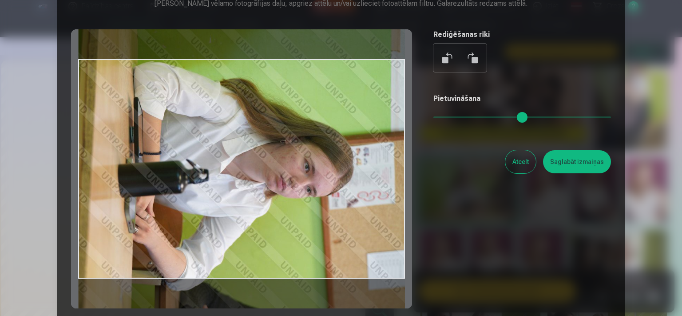
drag, startPoint x: 324, startPoint y: 117, endPoint x: 334, endPoint y: 138, distance: 22.9
click at [334, 138] on div at bounding box center [241, 168] width 341 height 279
drag, startPoint x: 431, startPoint y: 119, endPoint x: 422, endPoint y: 119, distance: 8.9
click at [434, 118] on input "range" at bounding box center [523, 117] width 178 height 2
click at [450, 54] on button at bounding box center [447, 57] width 21 height 21
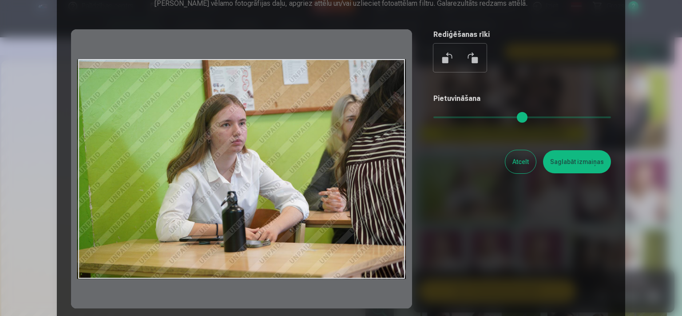
click at [470, 57] on button at bounding box center [472, 57] width 21 height 21
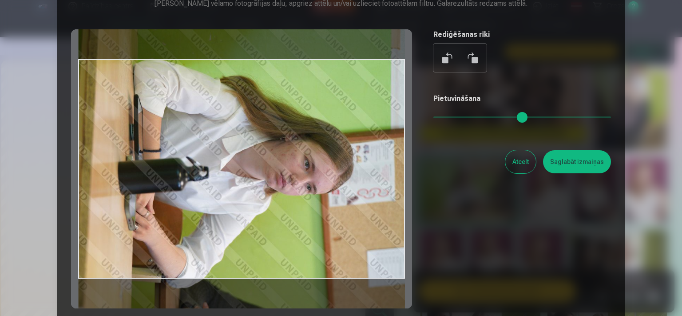
drag, startPoint x: 346, startPoint y: 117, endPoint x: 346, endPoint y: 135, distance: 18.2
click at [346, 135] on div at bounding box center [241, 168] width 341 height 279
click at [509, 163] on button "Atcelt" at bounding box center [521, 161] width 31 height 23
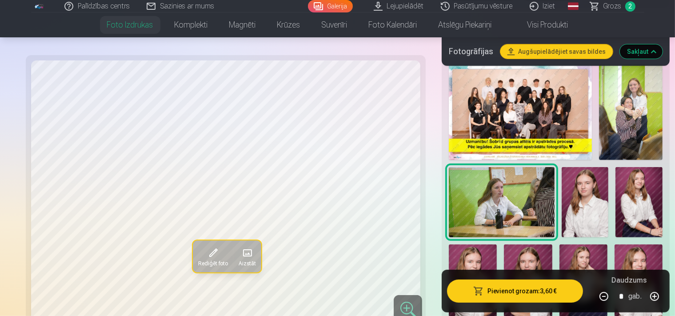
click at [206, 256] on span at bounding box center [213, 253] width 14 height 14
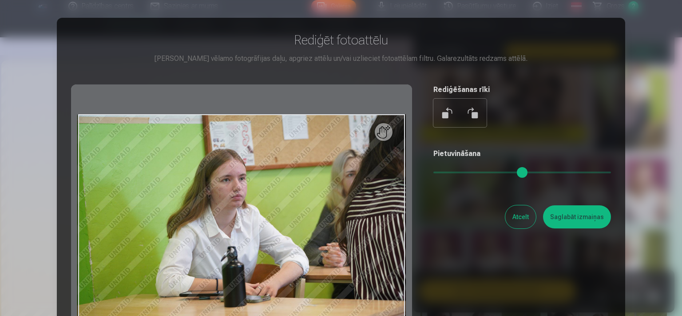
click at [472, 114] on button at bounding box center [472, 112] width 21 height 21
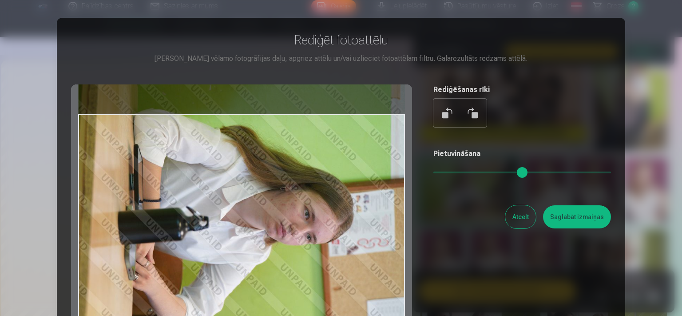
drag, startPoint x: 294, startPoint y: 221, endPoint x: 289, endPoint y: 234, distance: 13.8
click at [289, 234] on div at bounding box center [241, 223] width 341 height 279
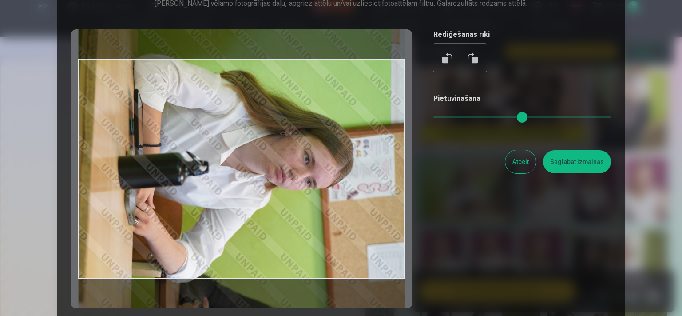
click at [522, 165] on button "Atcelt" at bounding box center [521, 161] width 31 height 23
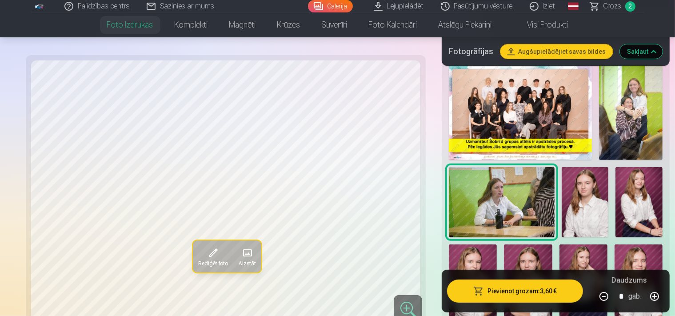
click at [548, 6] on link "Iziet" at bounding box center [543, 6] width 43 height 12
